Goal: Check status: Check status

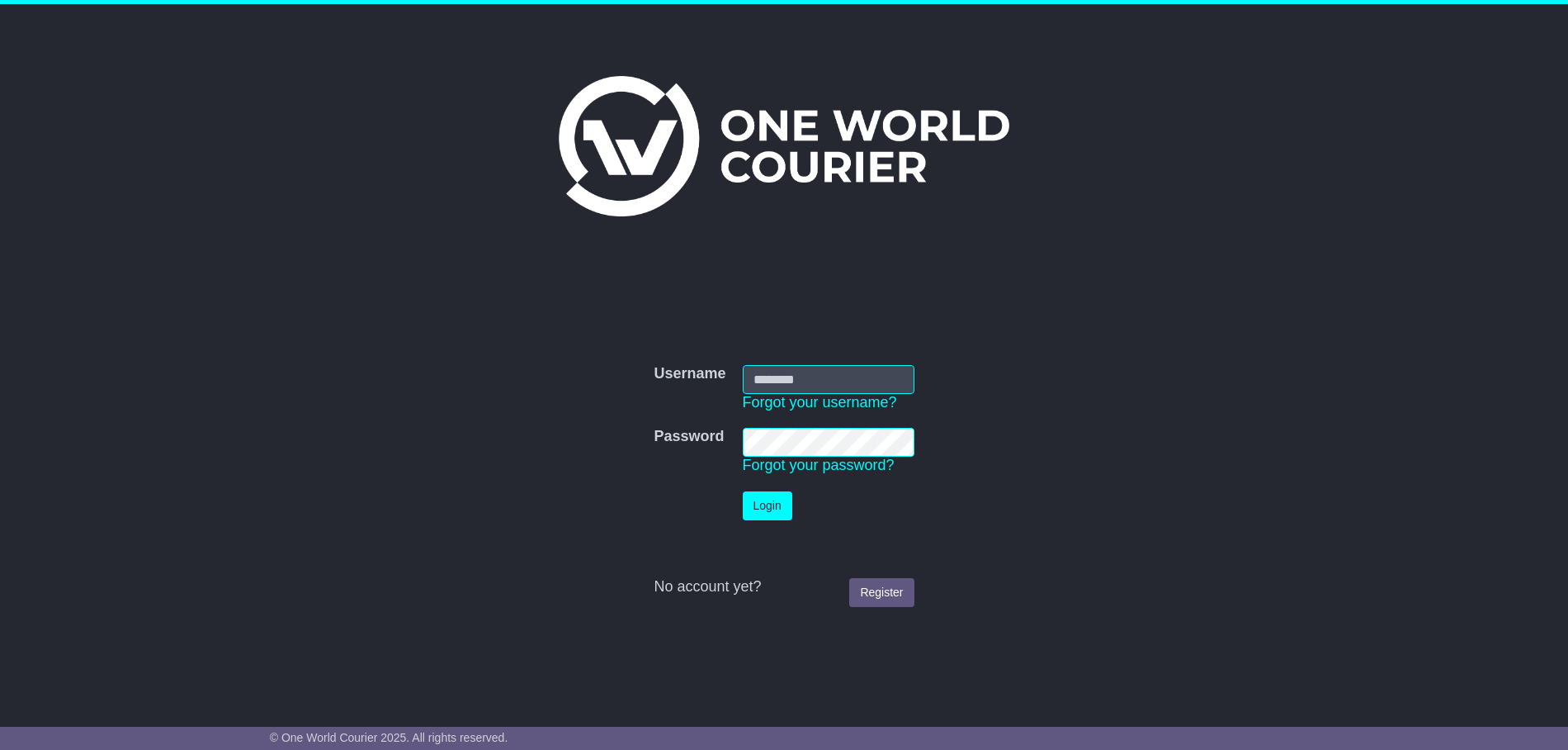
type input "**********"
click at [764, 514] on button "Login" at bounding box center [767, 506] width 49 height 29
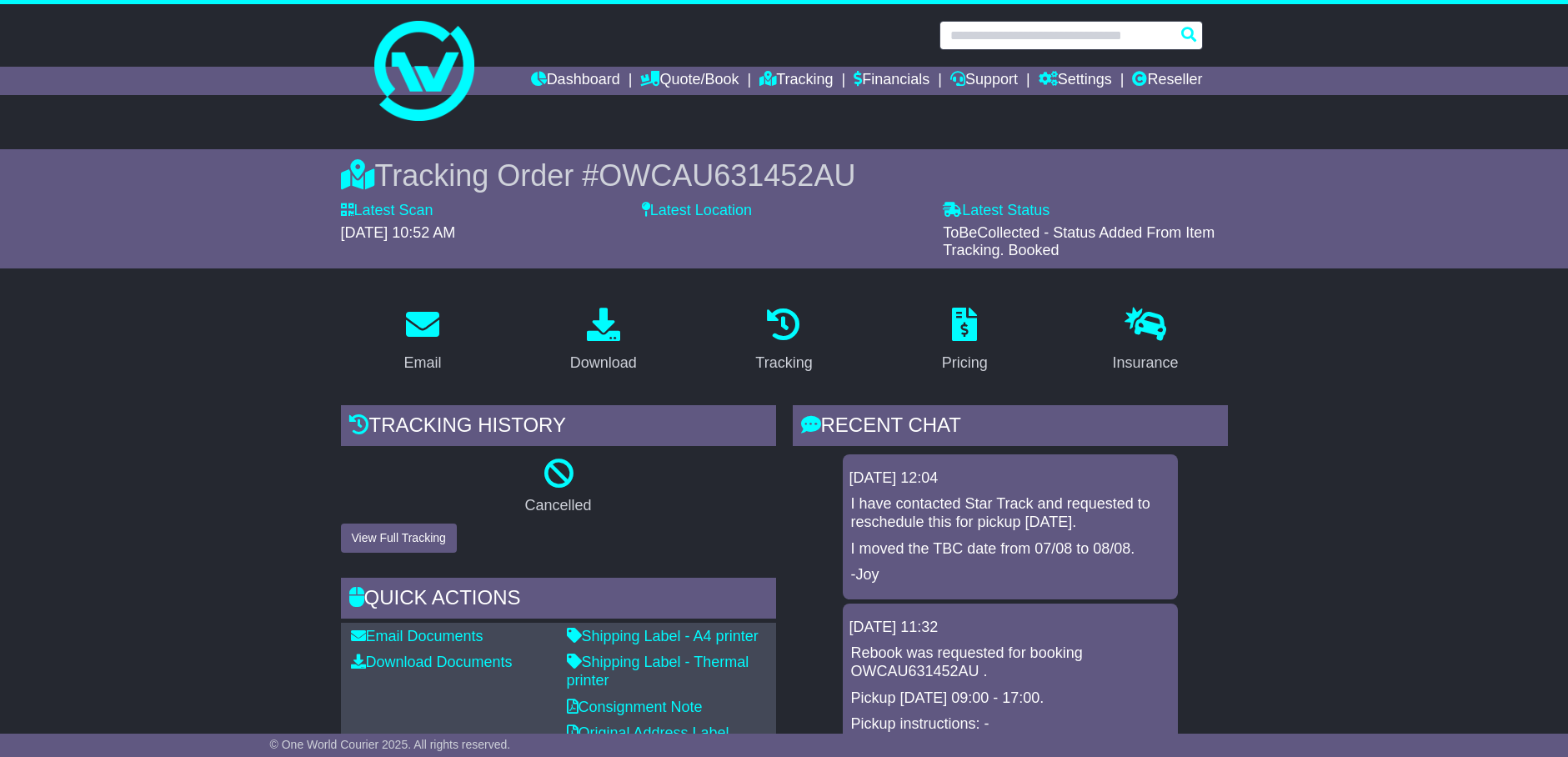
click at [1077, 40] on input "text" at bounding box center [1071, 36] width 263 height 29
paste input "**********"
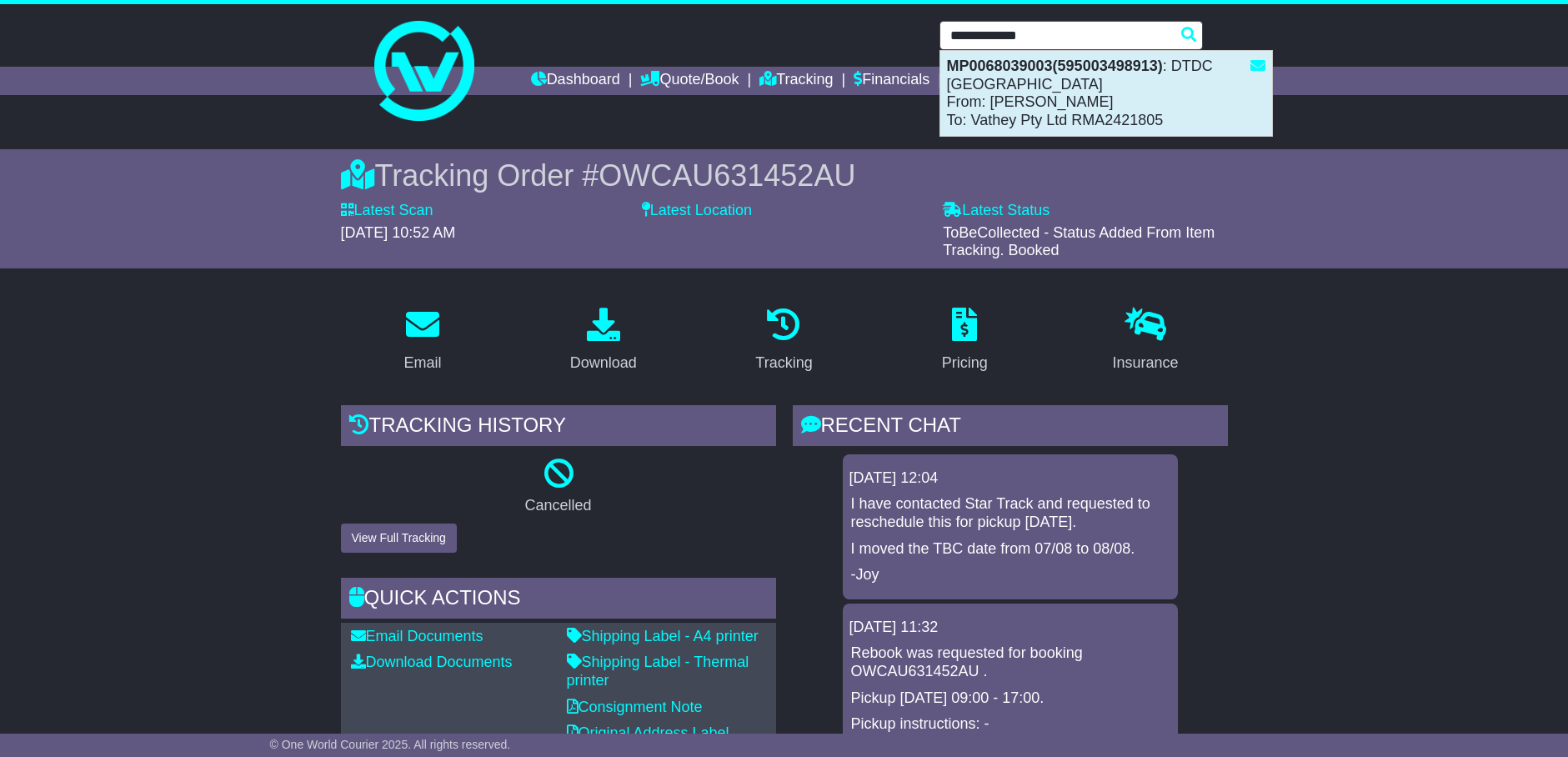
click at [1072, 111] on div "MP0068039003(595003498913) : DTDC [GEOGRAPHIC_DATA] From: [PERSON_NAME] To: Vat…" at bounding box center [1106, 93] width 332 height 85
type input "**********"
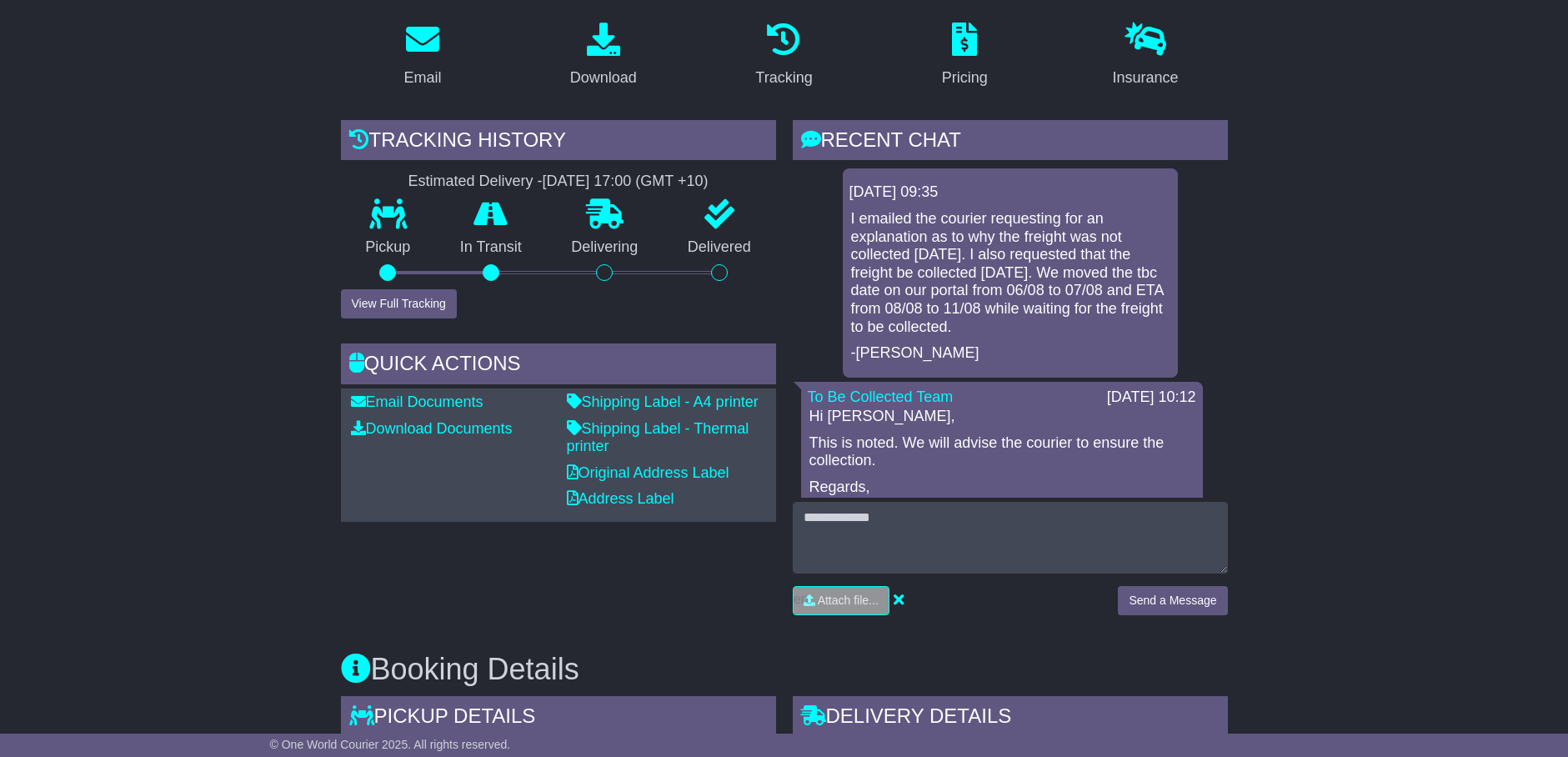
scroll to position [313, 0]
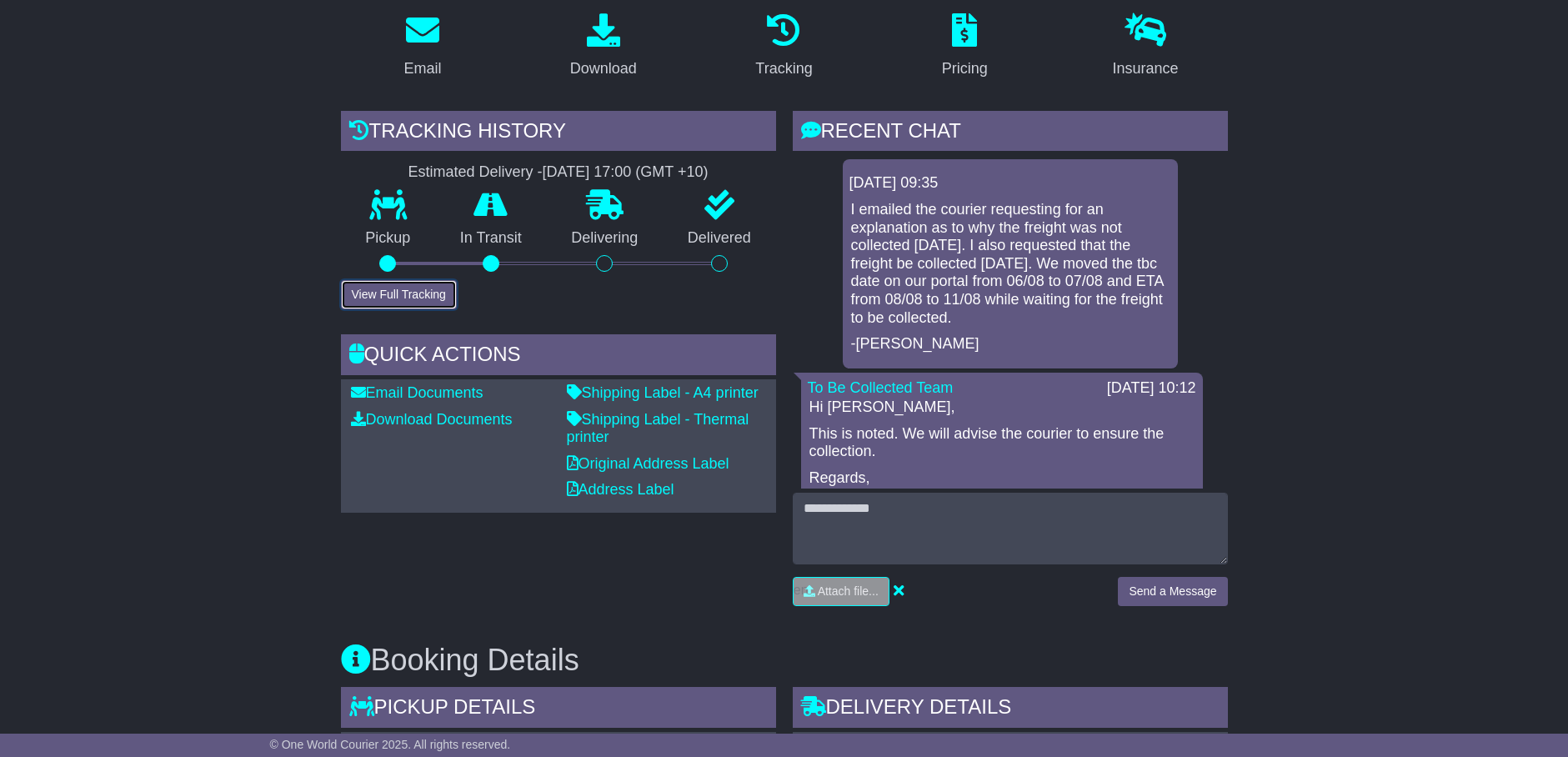
click at [418, 305] on button "View Full Tracking" at bounding box center [399, 294] width 116 height 29
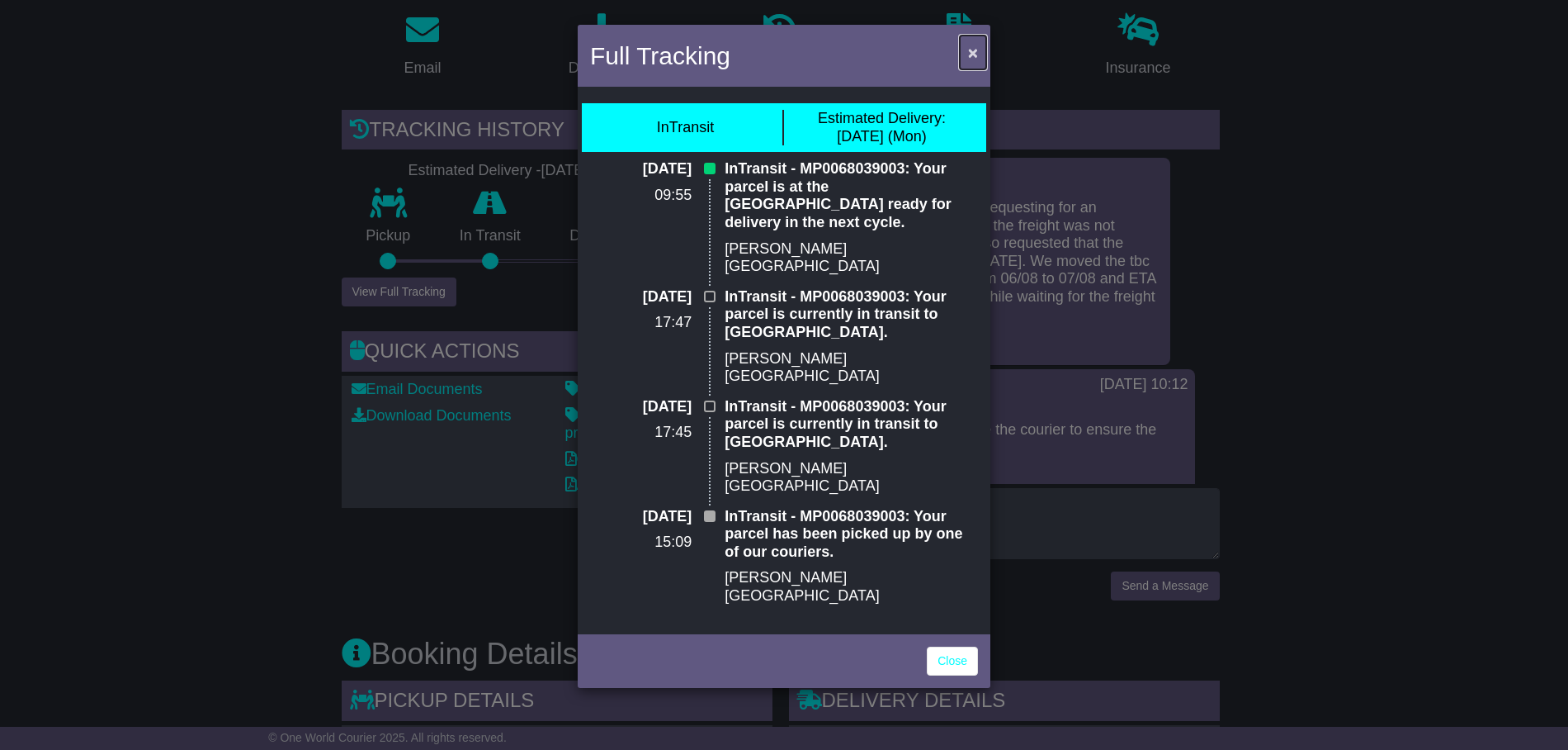
click at [968, 49] on span "×" at bounding box center [973, 52] width 10 height 19
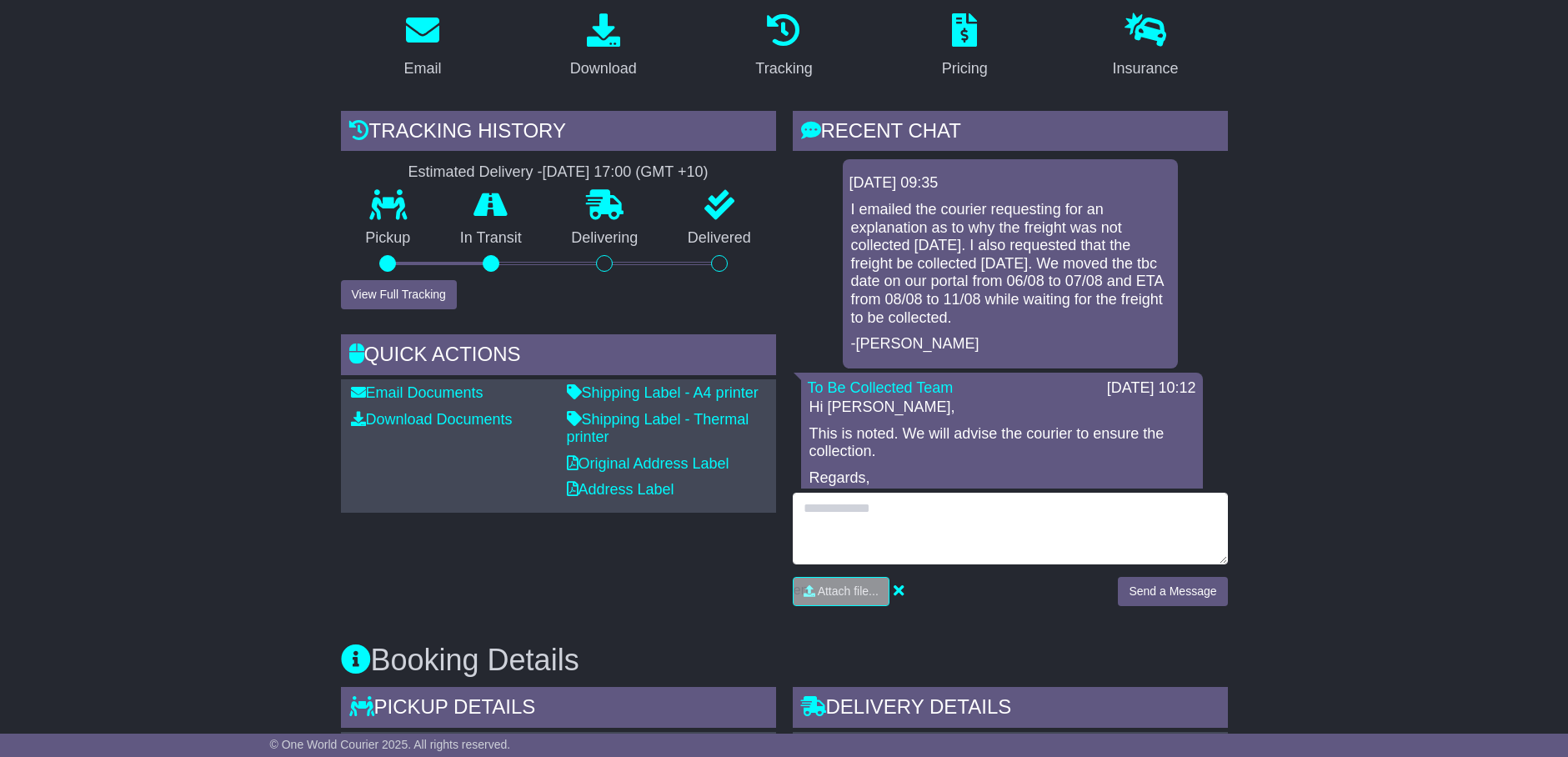
click at [997, 530] on textarea at bounding box center [1010, 528] width 435 height 72
type textarea "**********"
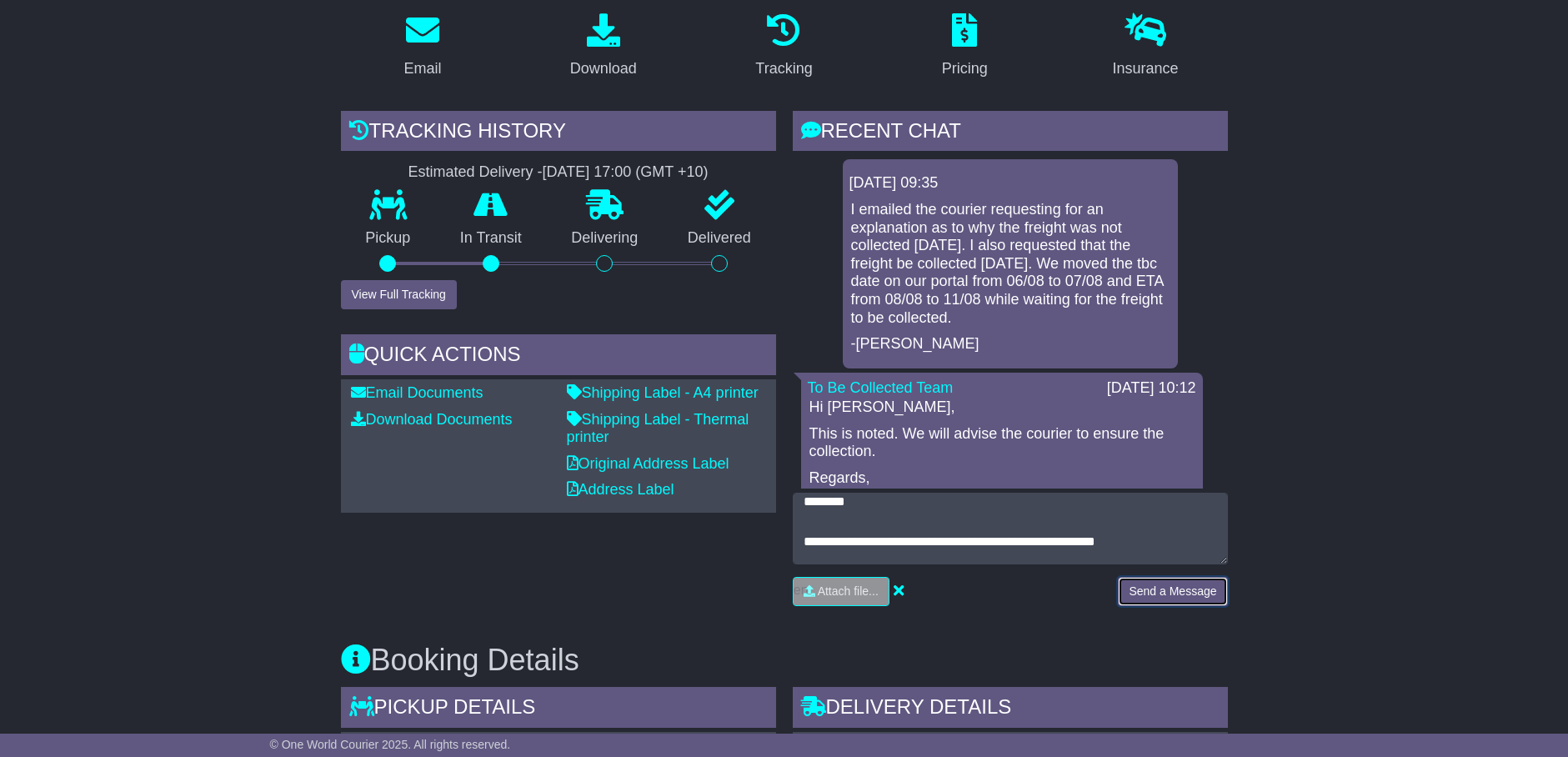
click at [1155, 590] on button "Send a Message" at bounding box center [1172, 591] width 110 height 29
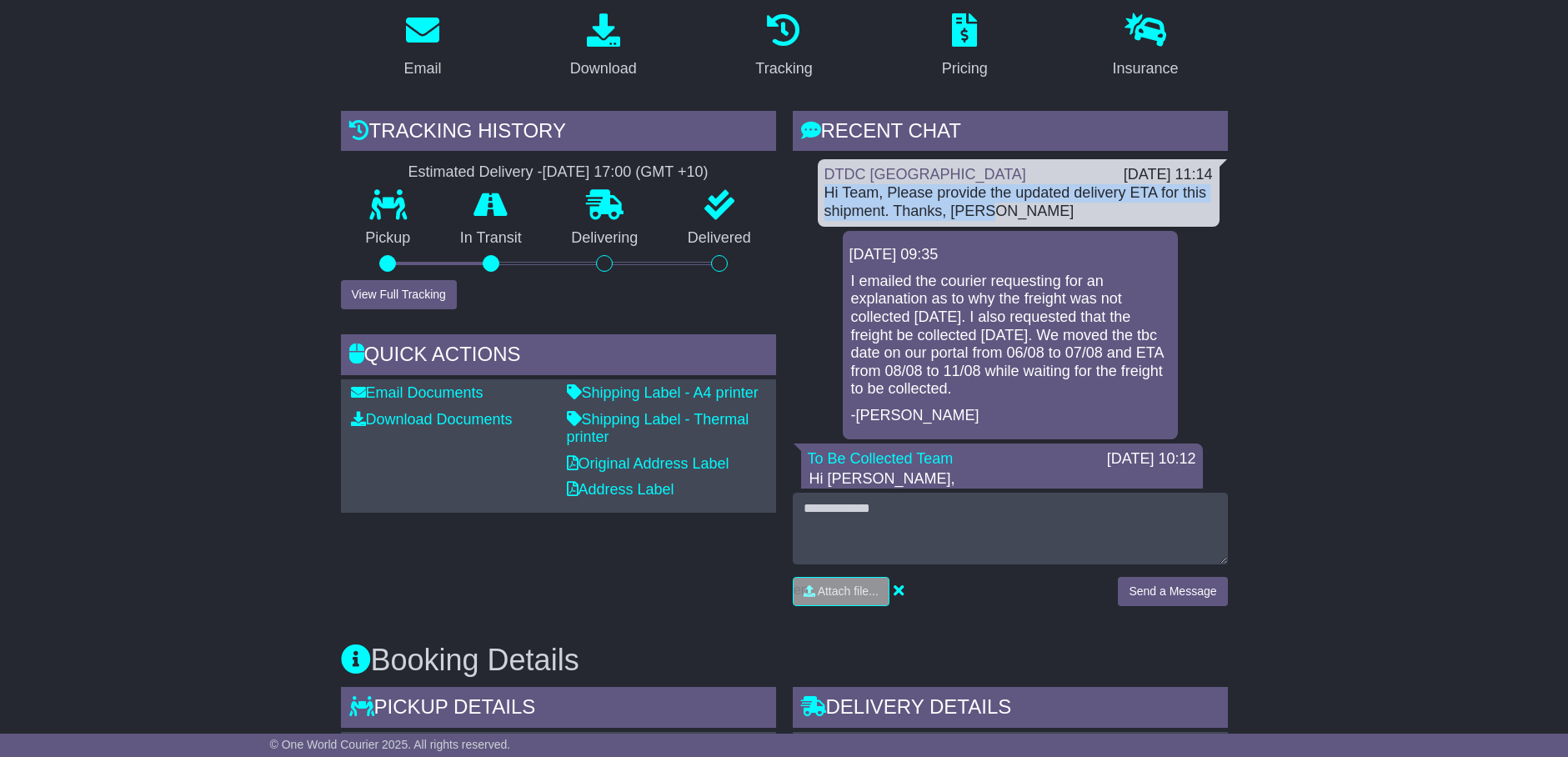
drag, startPoint x: 1013, startPoint y: 203, endPoint x: 807, endPoint y: 188, distance: 206.5
click at [807, 188] on div "DTDC Australia 12 Aug 2025 11:14 Hi Team, Please provide the updated delivery E…" at bounding box center [1010, 429] width 435 height 540
copy div "Hi Team, Please provide the updated delivery ETA for this shipment. Thanks, Don…"
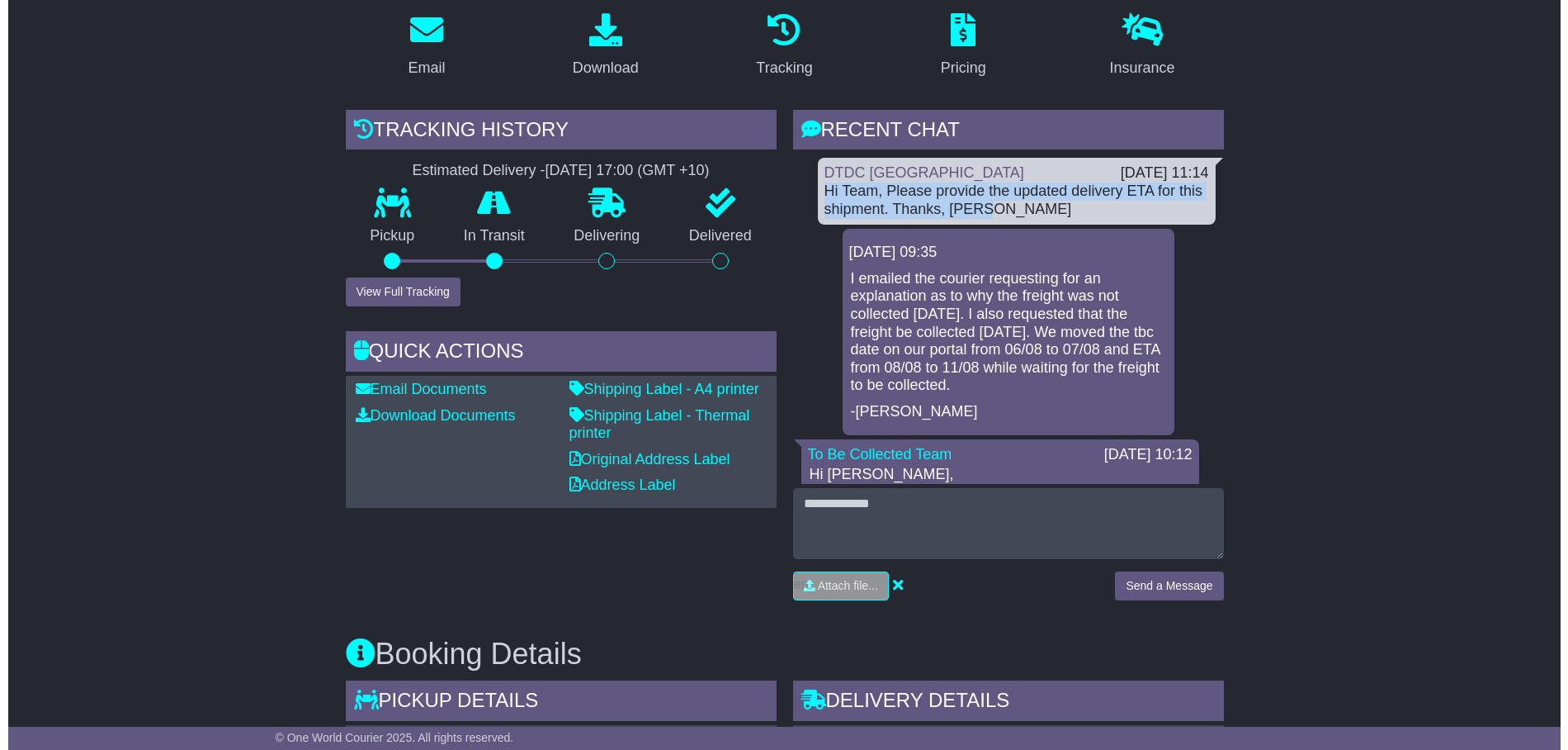
scroll to position [103, 0]
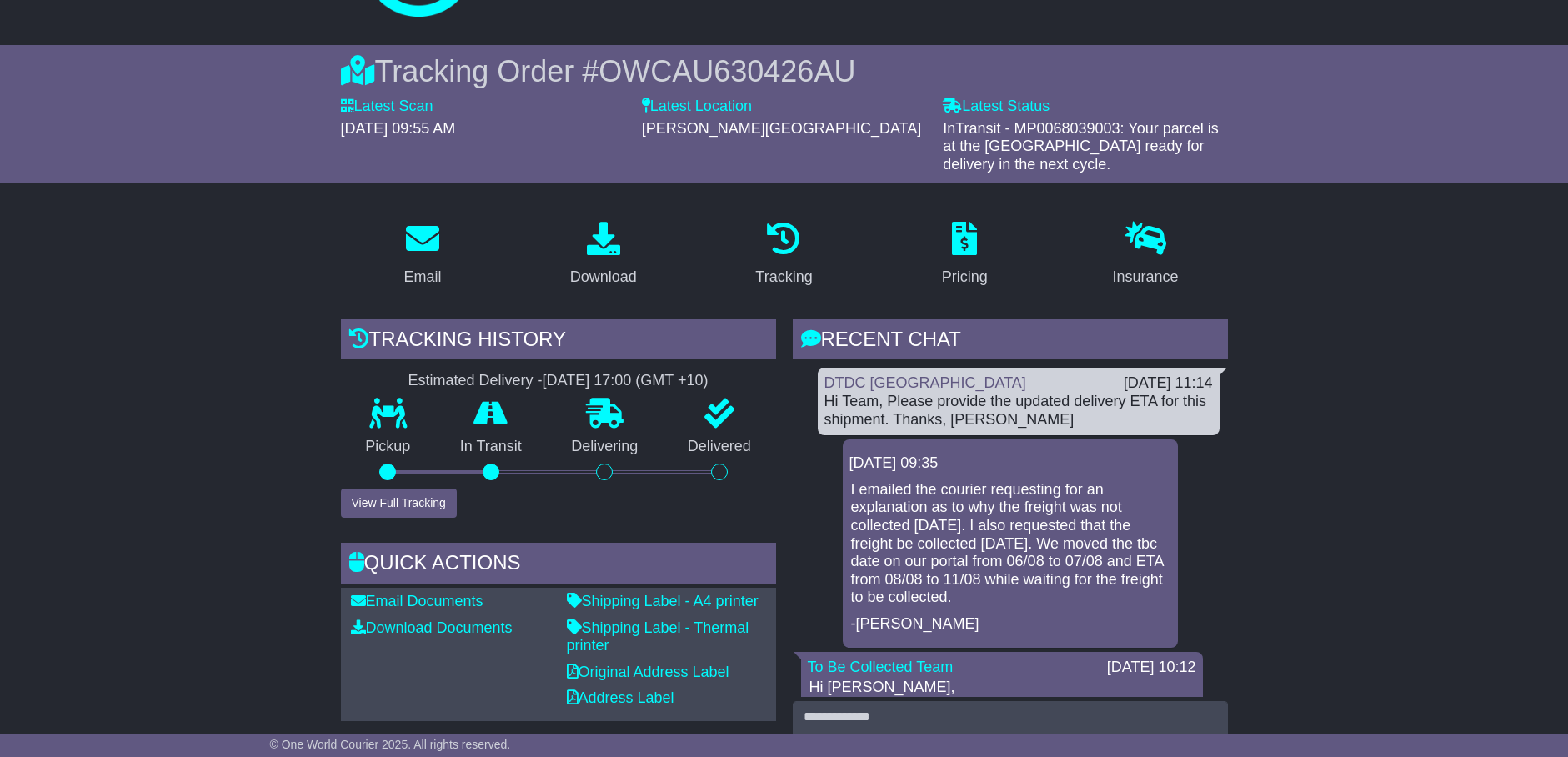
click at [783, 72] on span "OWCAU630426AU" at bounding box center [726, 71] width 257 height 34
copy span "OWCAU630426AU"
click at [436, 499] on button "View Full Tracking" at bounding box center [399, 503] width 116 height 29
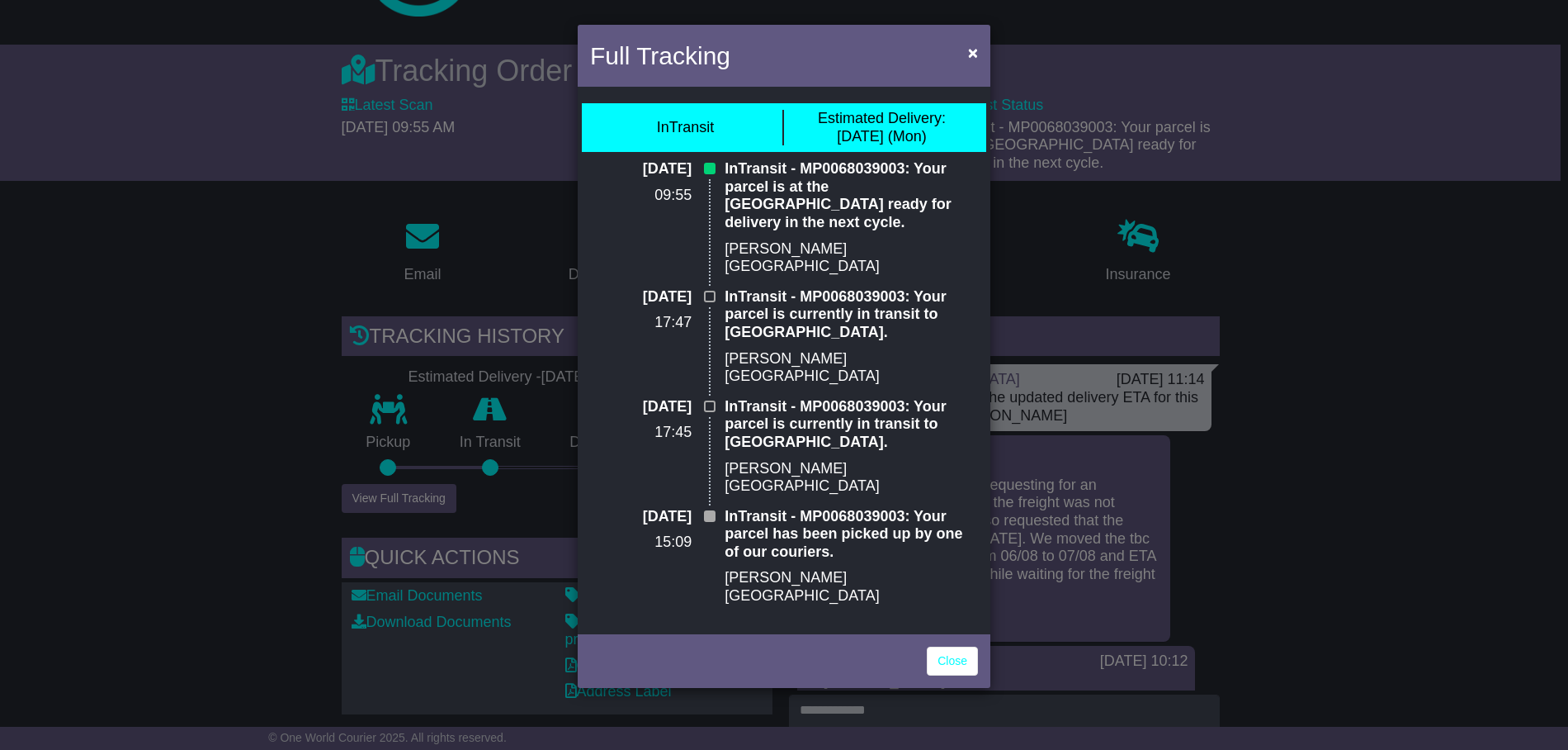
click at [665, 424] on p "17:45" at bounding box center [641, 433] width 101 height 18
drag, startPoint x: 665, startPoint y: 376, endPoint x: 860, endPoint y: 303, distance: 208.2
click at [860, 303] on p "InTransit - MP0068039003: Your parcel is currently in transit to Dandenong." at bounding box center [851, 314] width 253 height 54
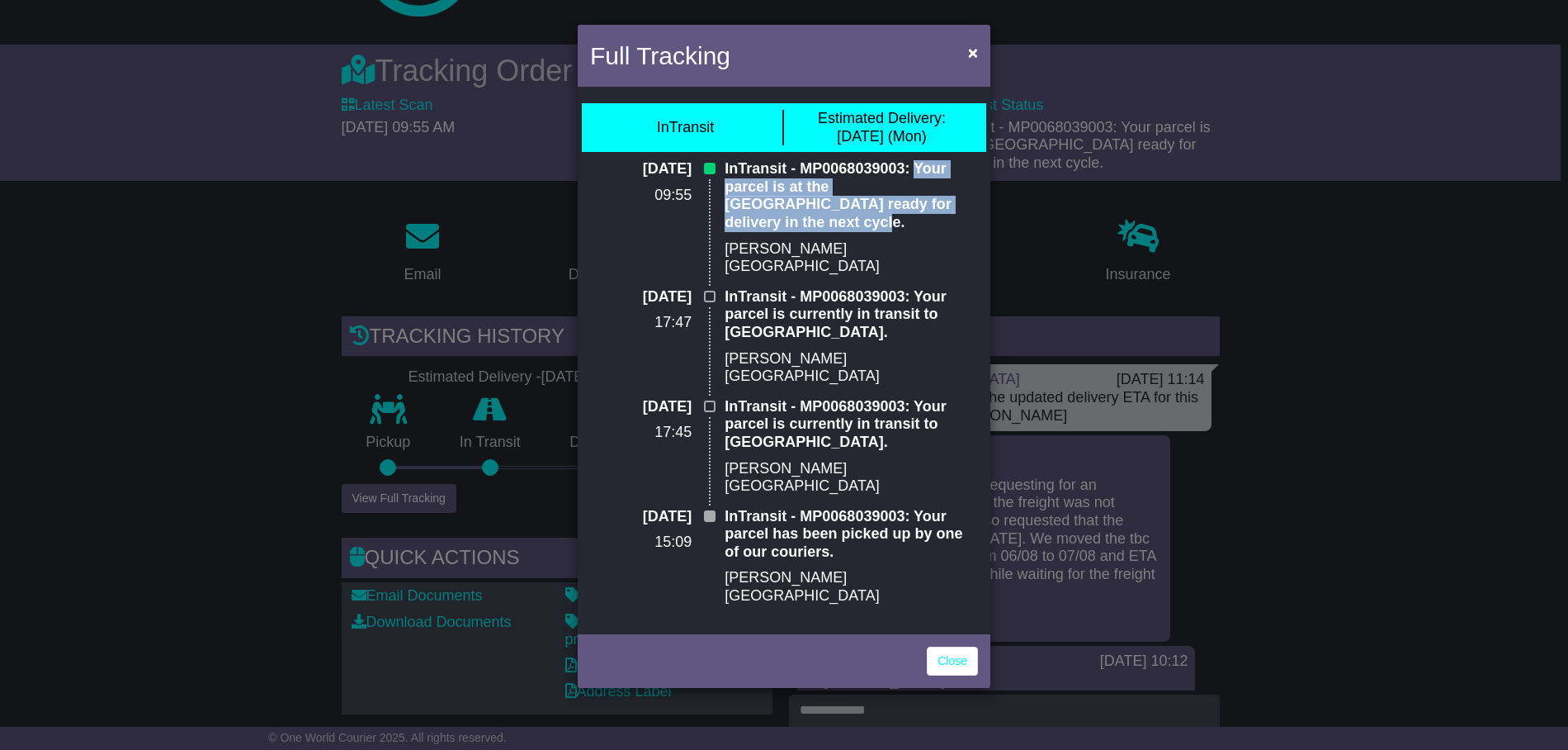
drag, startPoint x: 914, startPoint y: 165, endPoint x: 957, endPoint y: 209, distance: 61.5
click at [957, 209] on p "InTransit - MP0068039003: Your parcel is at the Melbourne depot ready for deliv…" at bounding box center [851, 196] width 253 height 71
drag, startPoint x: 957, startPoint y: 209, endPoint x: 897, endPoint y: 199, distance: 60.8
copy p "Your parcel is at the Melbourne depot ready for delivery in the next cycle."
